Goal: Find specific page/section: Find specific page/section

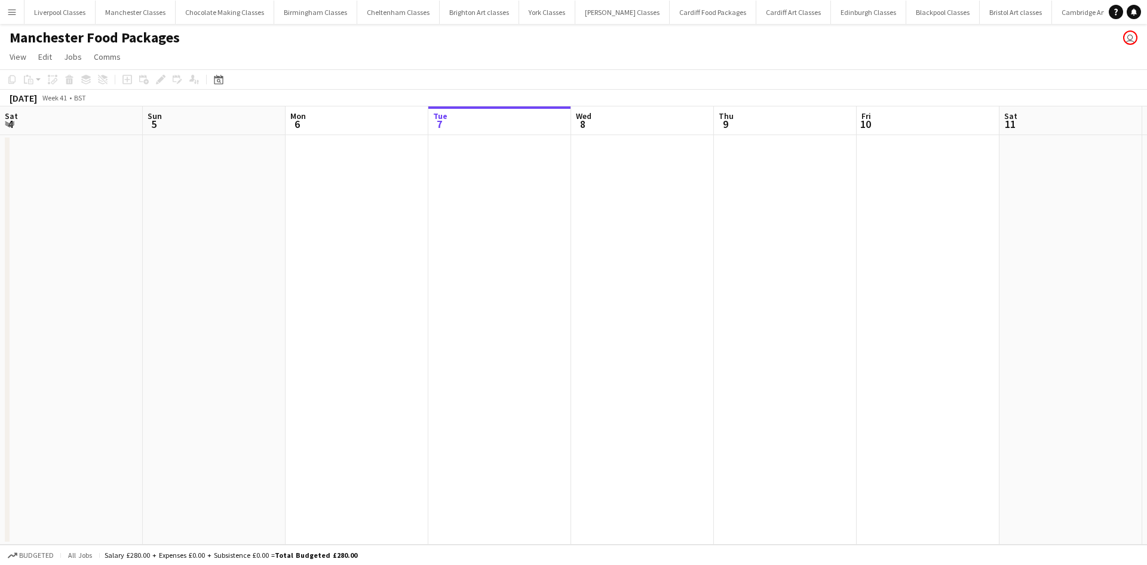
scroll to position [0, 286]
click at [14, 15] on app-icon "Menu" at bounding box center [12, 12] width 10 height 10
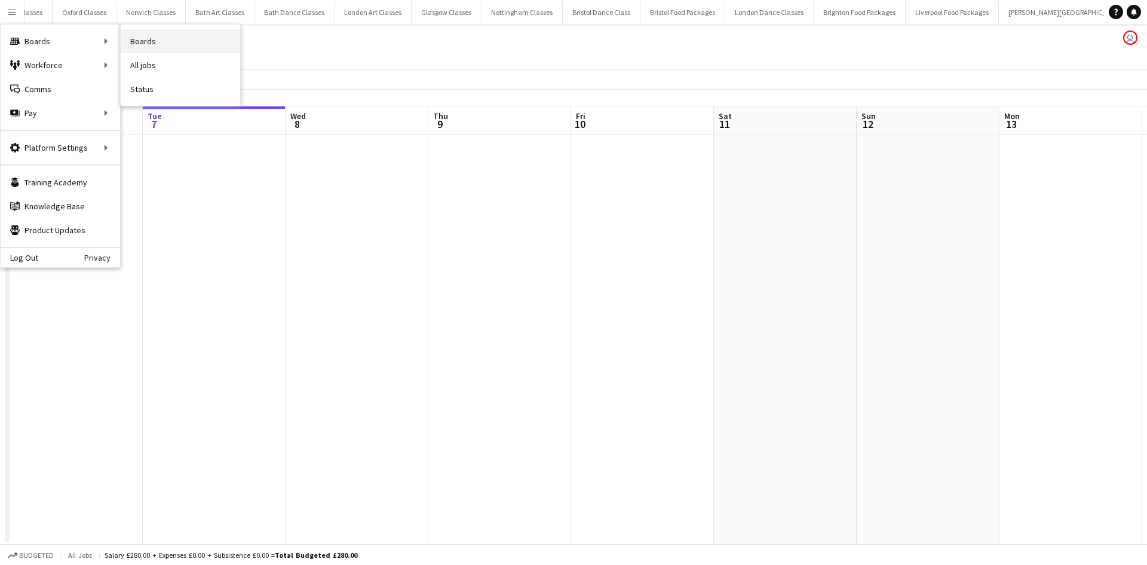
click at [140, 36] on link "Boards" at bounding box center [180, 41] width 119 height 24
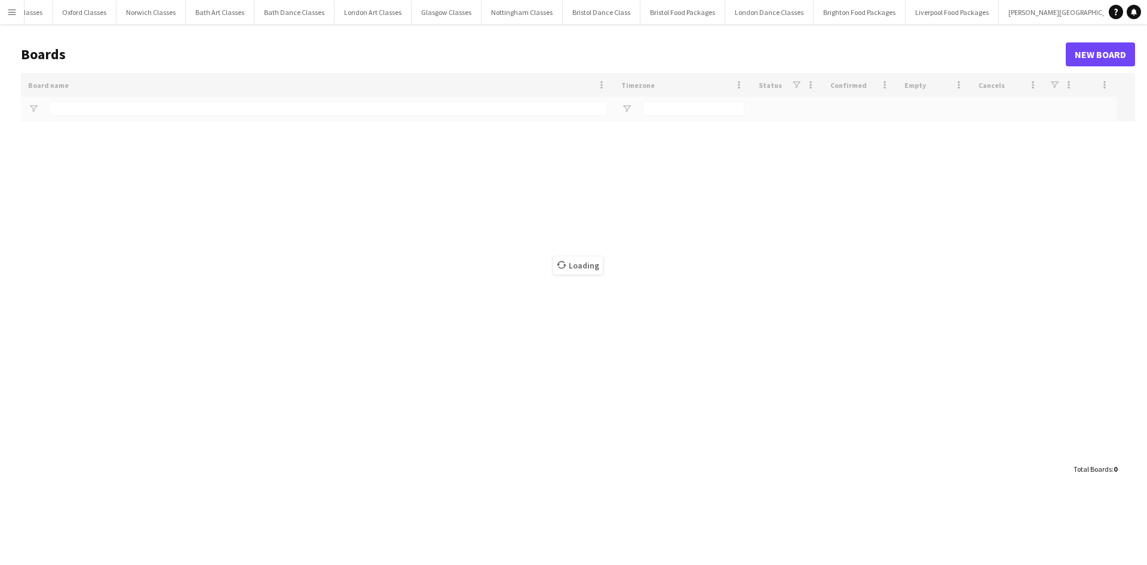
click at [74, 120] on div "Loading" at bounding box center [578, 265] width 1114 height 384
type input "****"
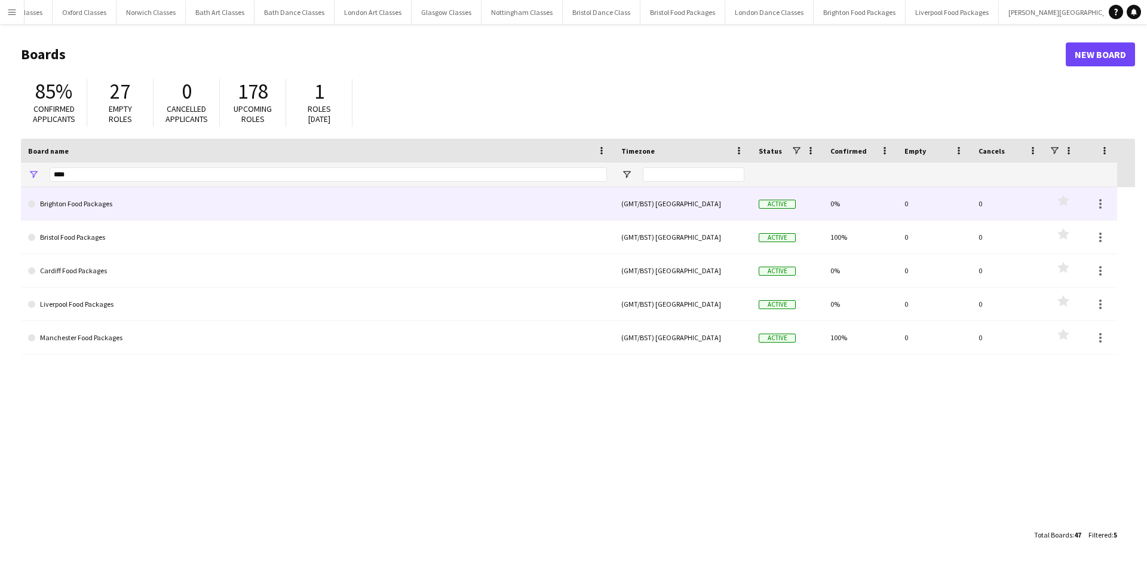
click at [78, 189] on link "Brighton Food Packages" at bounding box center [317, 203] width 579 height 33
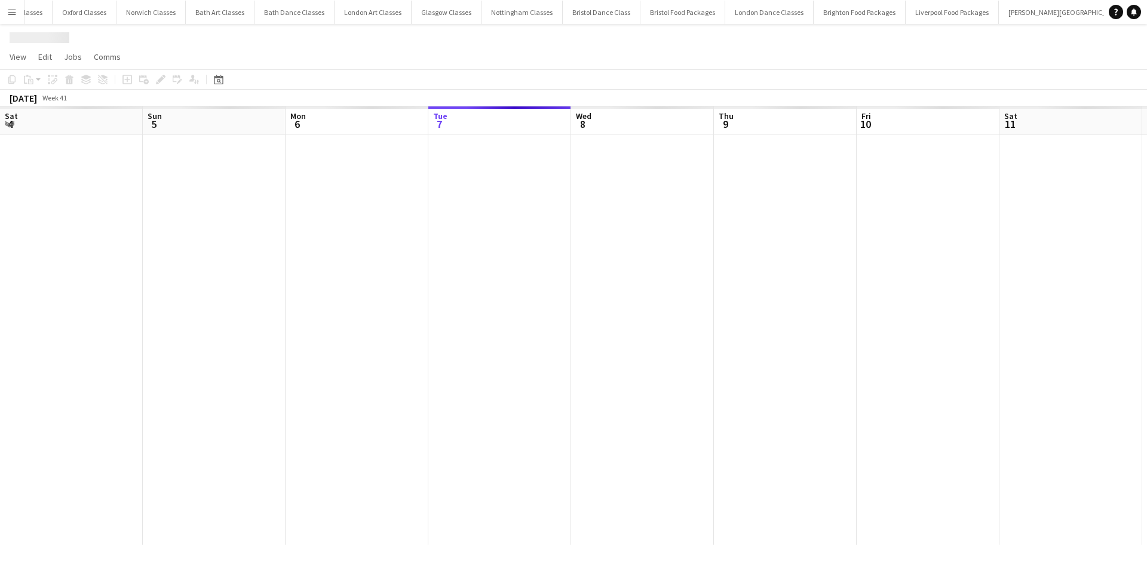
scroll to position [0, 286]
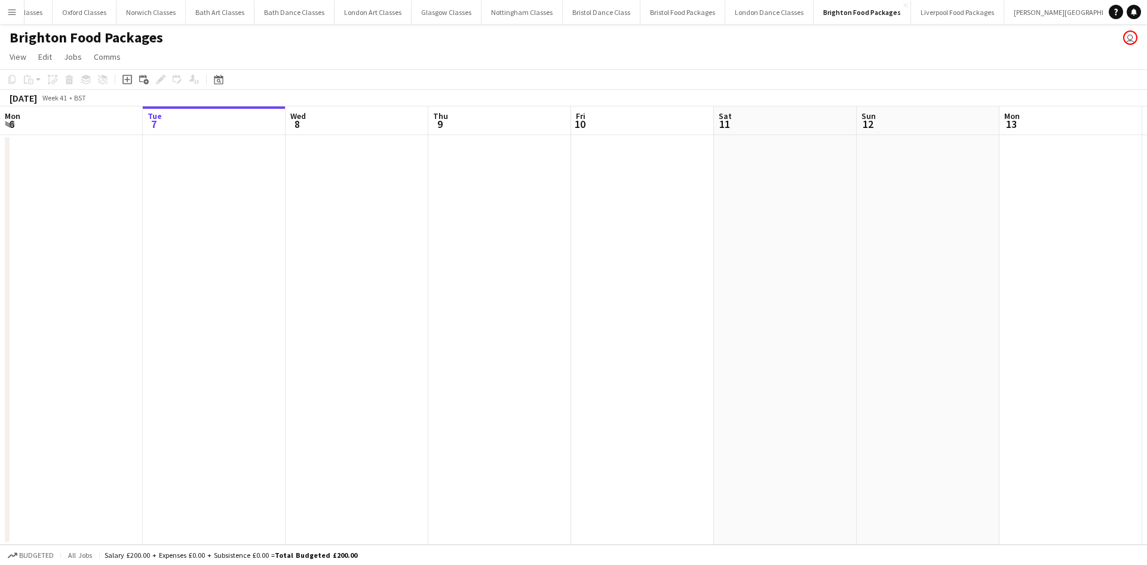
click at [13, 12] on app-icon "Menu" at bounding box center [12, 12] width 10 height 10
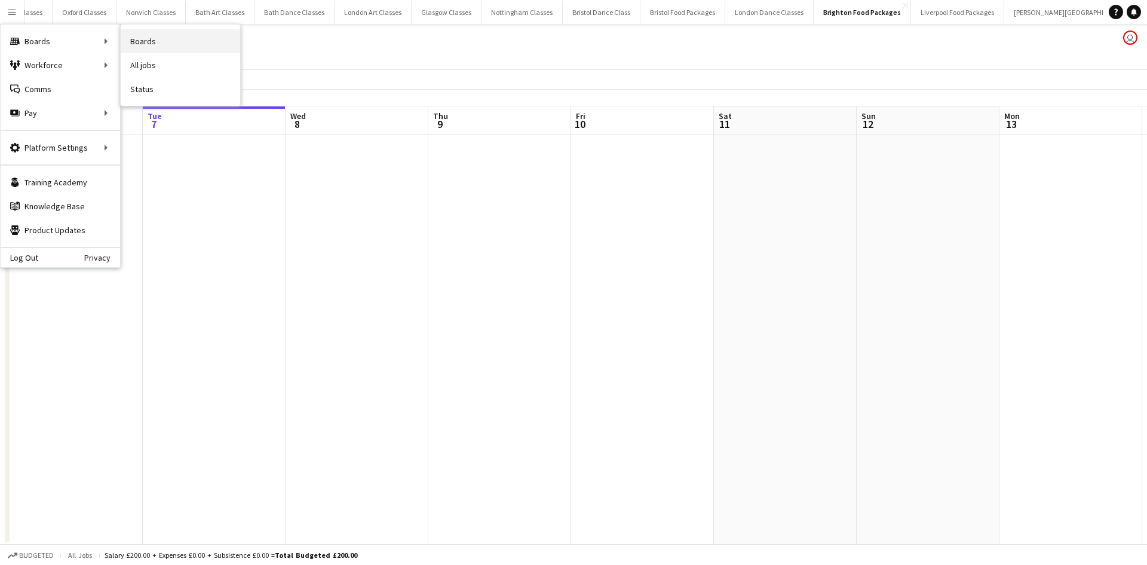
click at [149, 41] on link "Boards" at bounding box center [180, 41] width 119 height 24
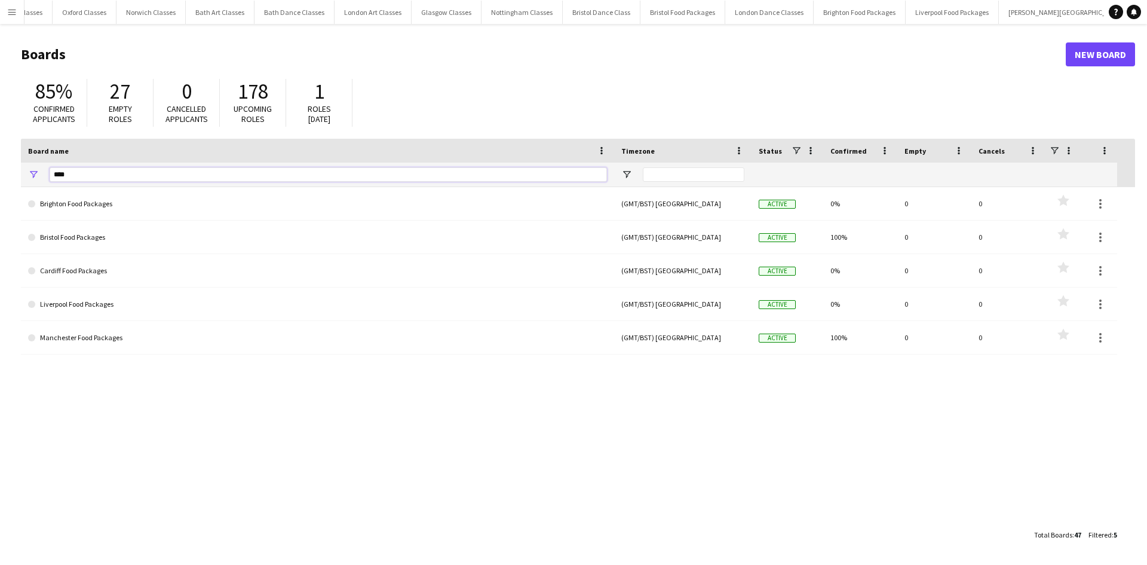
drag, startPoint x: 73, startPoint y: 176, endPoint x: 39, endPoint y: 168, distance: 34.9
click at [41, 176] on div "****" at bounding box center [317, 175] width 593 height 24
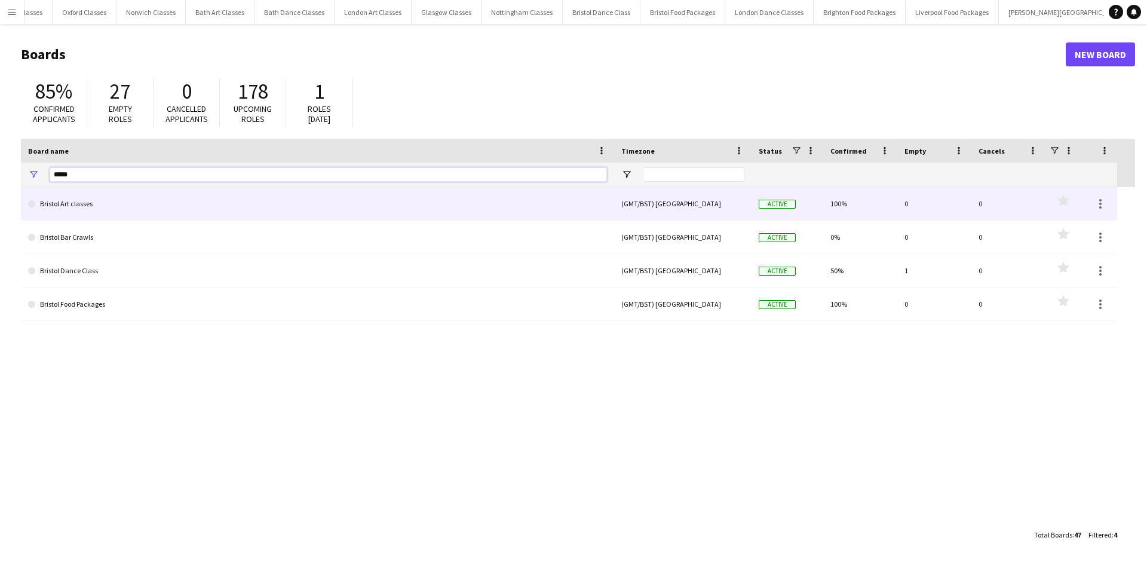
type input "*****"
click at [64, 197] on link "Bristol Art classes" at bounding box center [317, 203] width 579 height 33
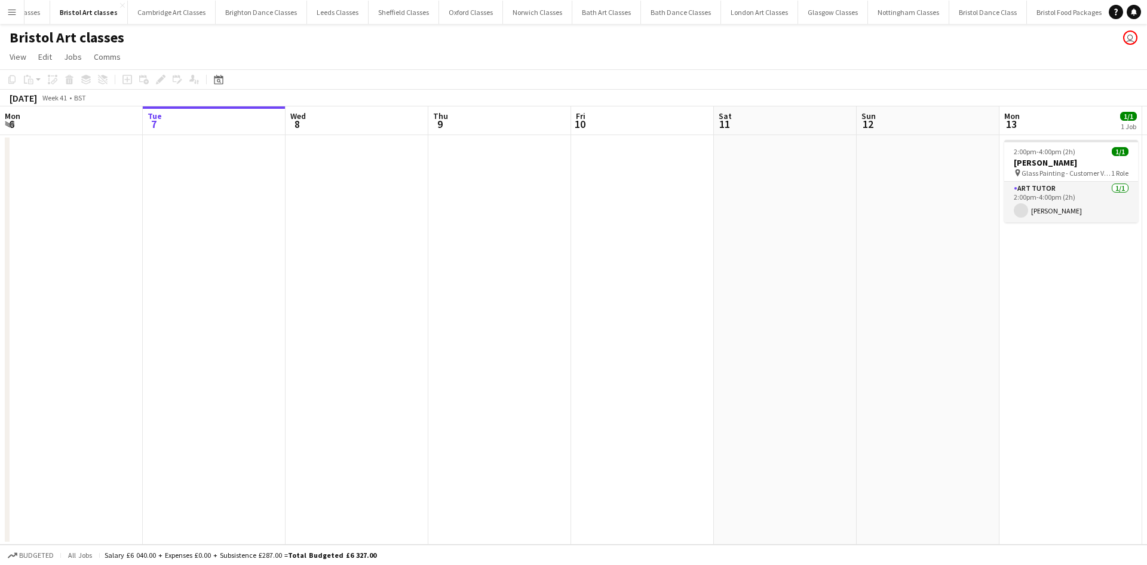
scroll to position [0, 914]
click at [225, 76] on div "Date picker" at bounding box center [218, 79] width 14 height 14
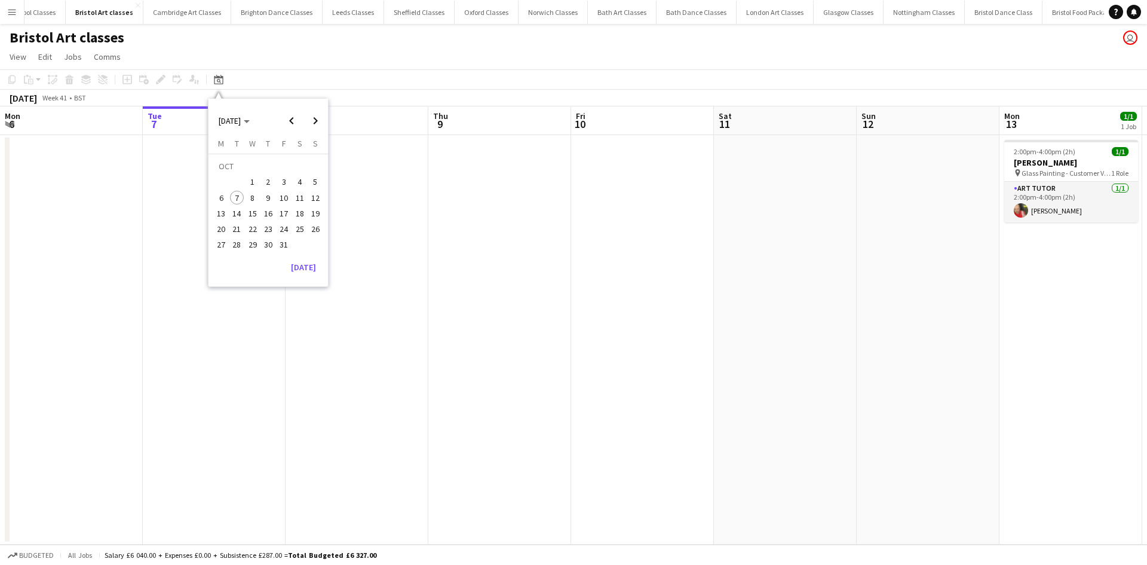
click at [223, 228] on span "20" at bounding box center [221, 229] width 14 height 14
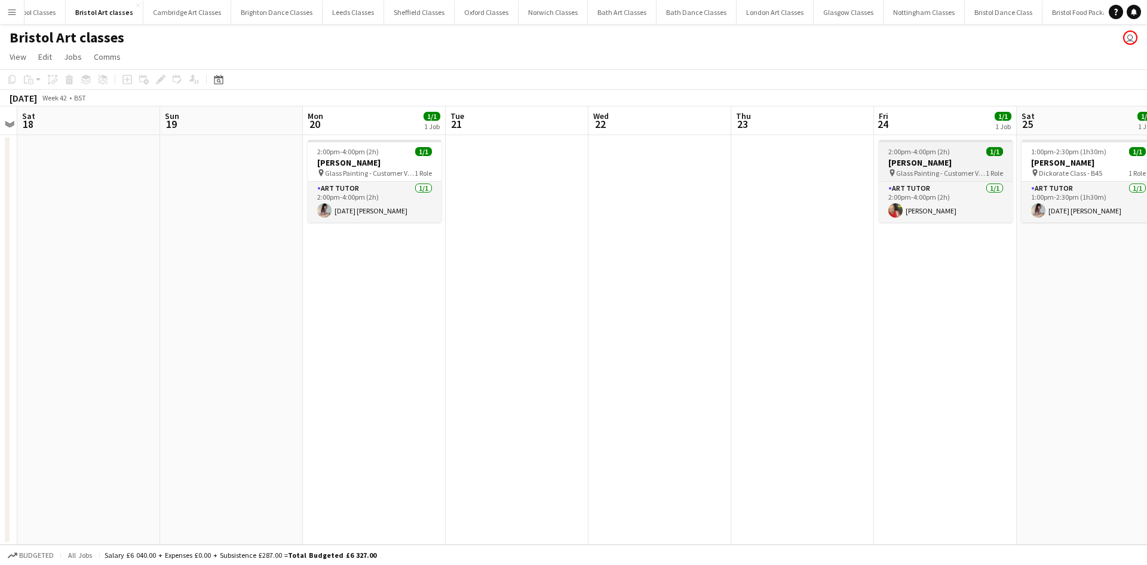
click at [936, 174] on span "Glass Painting - Customer Venue" at bounding box center [941, 172] width 90 height 9
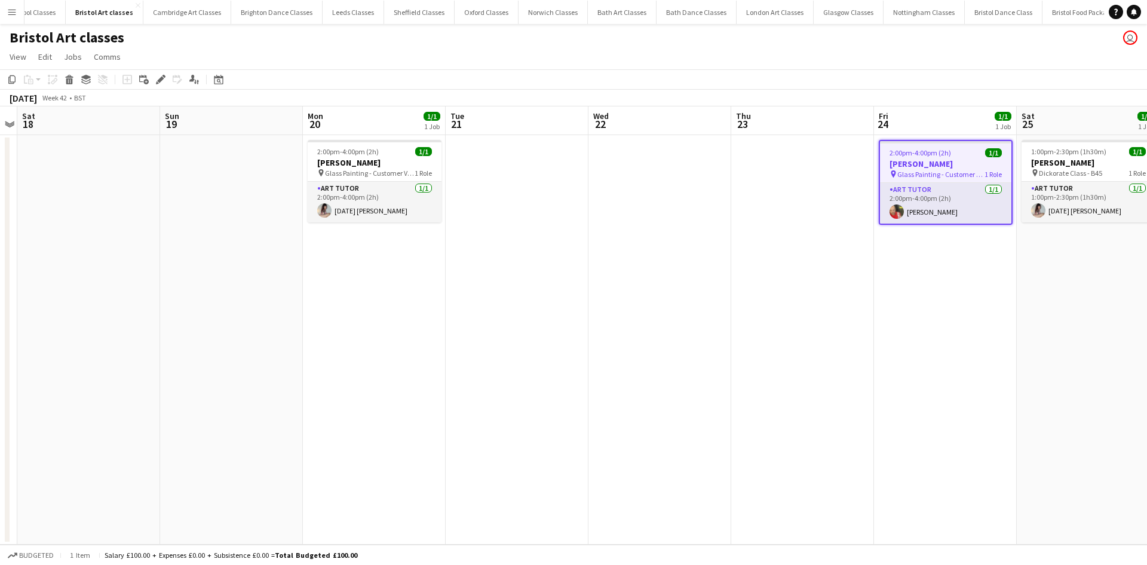
click at [930, 157] on span "2:00pm-4:00pm (2h)" at bounding box center [921, 152] width 62 height 9
